Goal: Find specific page/section: Find specific page/section

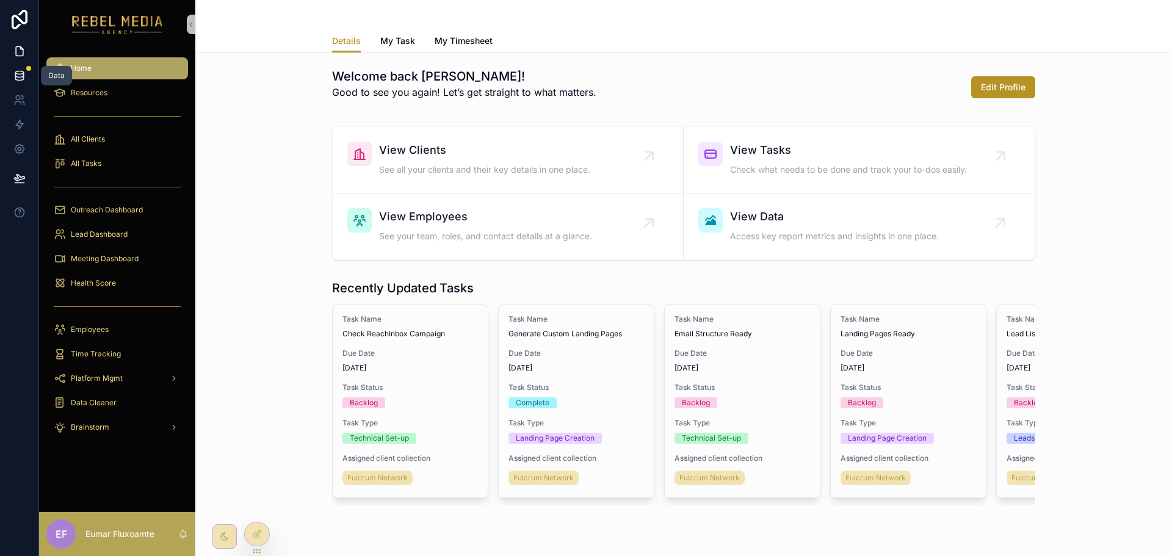
click at [22, 78] on icon at bounding box center [19, 76] width 12 height 12
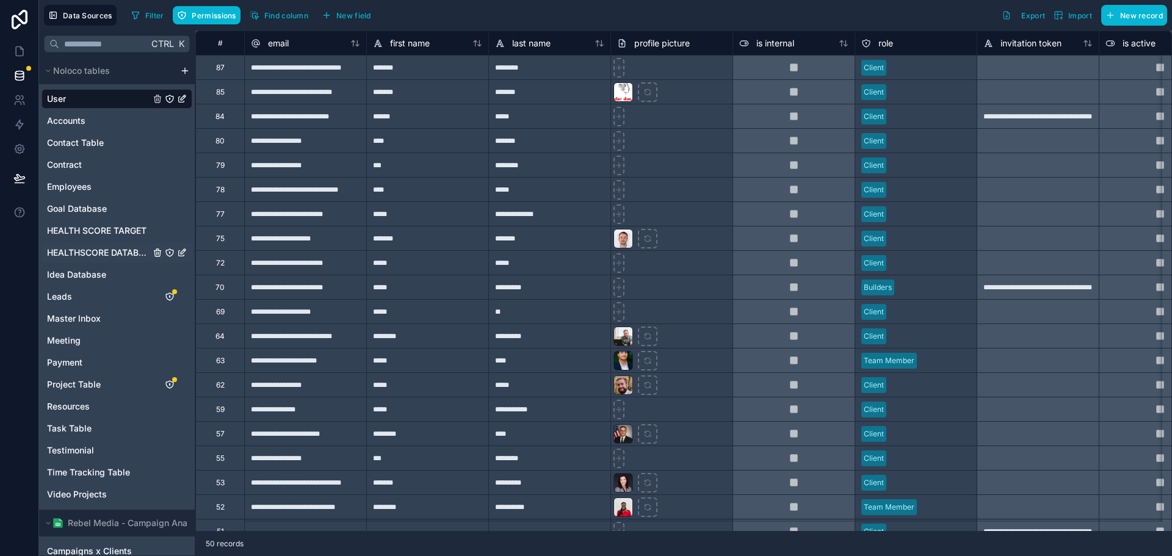
click at [101, 253] on span "HEALTHSCORE DATABASE" at bounding box center [98, 253] width 103 height 12
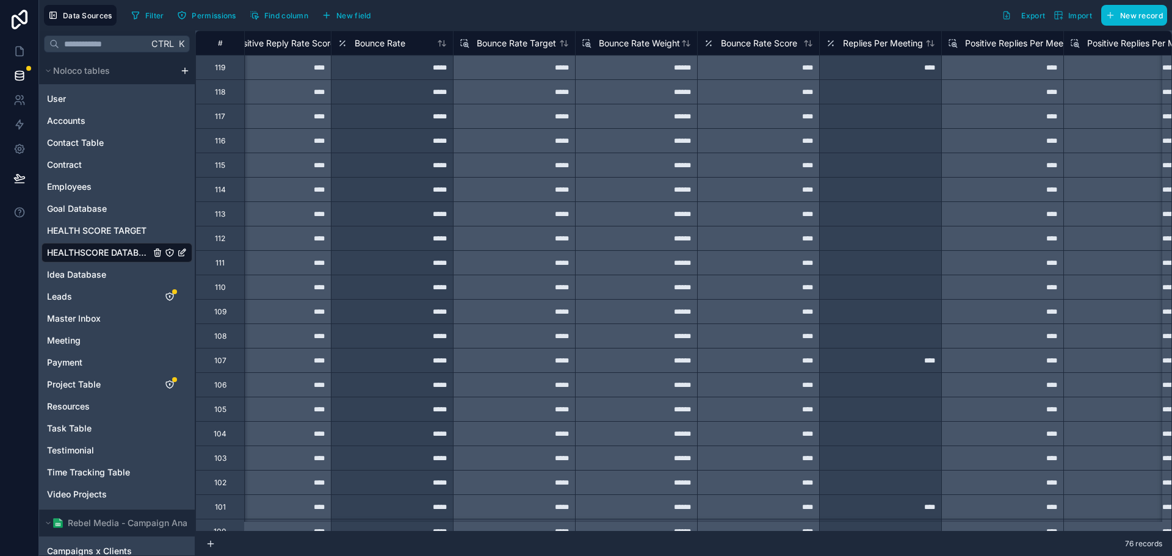
scroll to position [0, 3308]
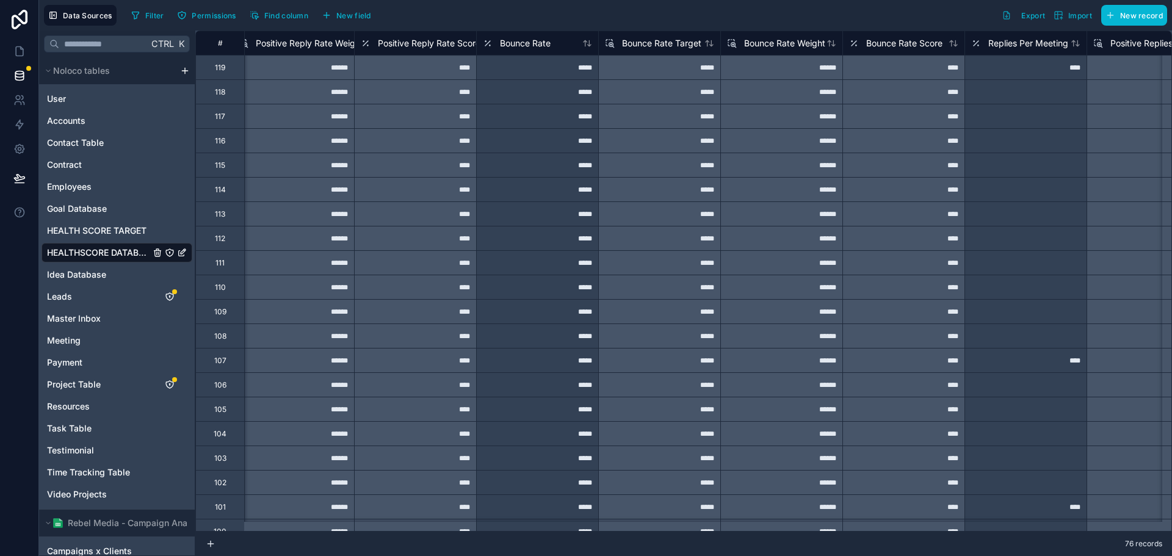
click at [789, 536] on div "76 records" at bounding box center [683, 544] width 977 height 24
